Goal: Find specific page/section: Find specific page/section

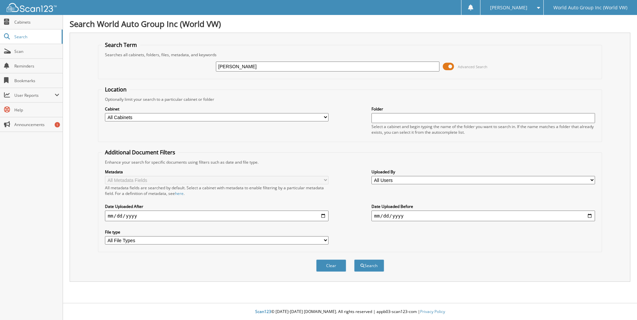
type input "[PERSON_NAME]"
click at [354, 260] on button "Search" at bounding box center [369, 266] width 30 height 12
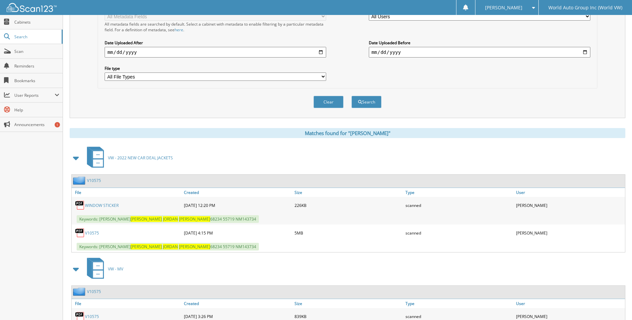
scroll to position [167, 0]
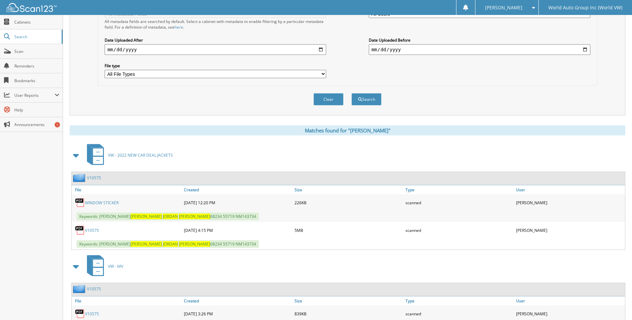
click at [99, 231] on link "V10575" at bounding box center [92, 231] width 14 height 6
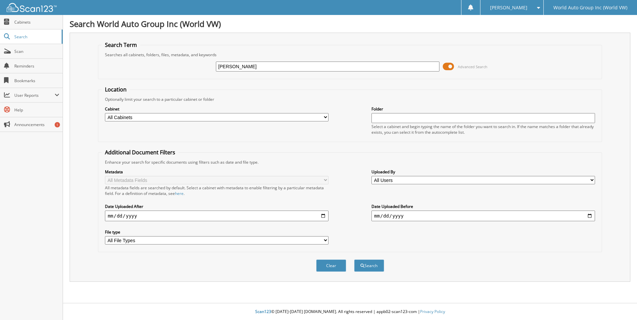
type input "[PERSON_NAME]"
click at [354, 260] on button "Search" at bounding box center [369, 266] width 30 height 12
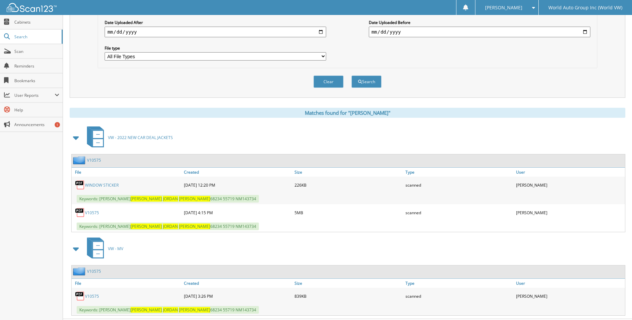
scroll to position [200, 0]
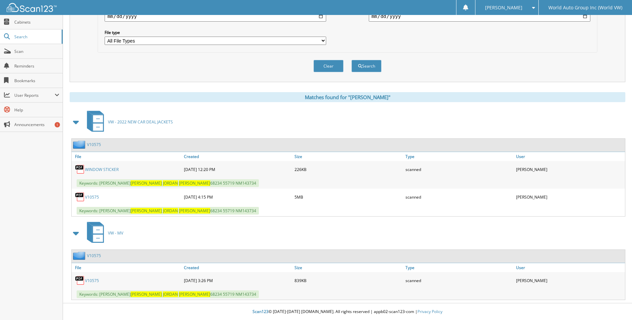
click at [92, 281] on link "V10575" at bounding box center [92, 281] width 14 height 6
